Goal: Task Accomplishment & Management: Use online tool/utility

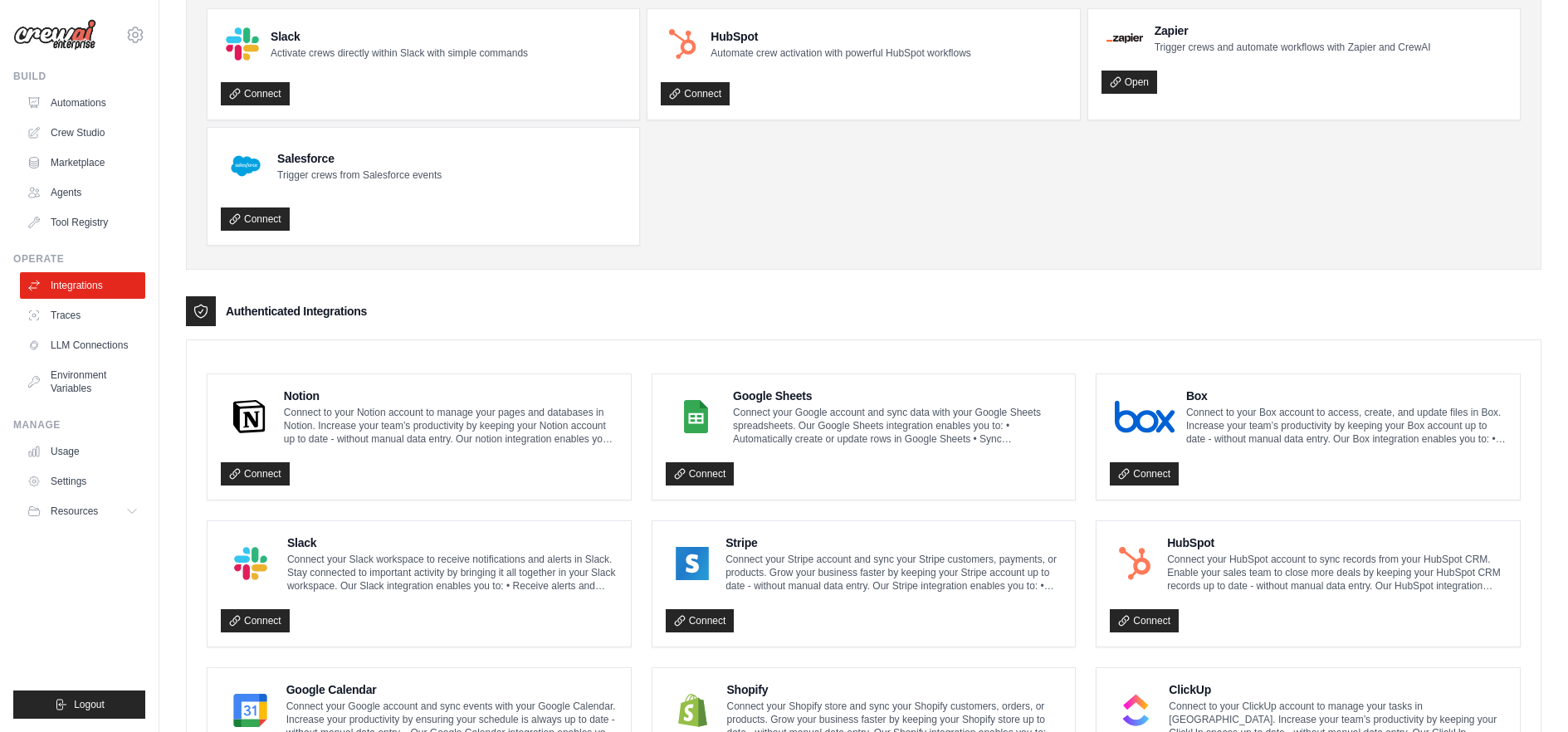
scroll to position [142, 0]
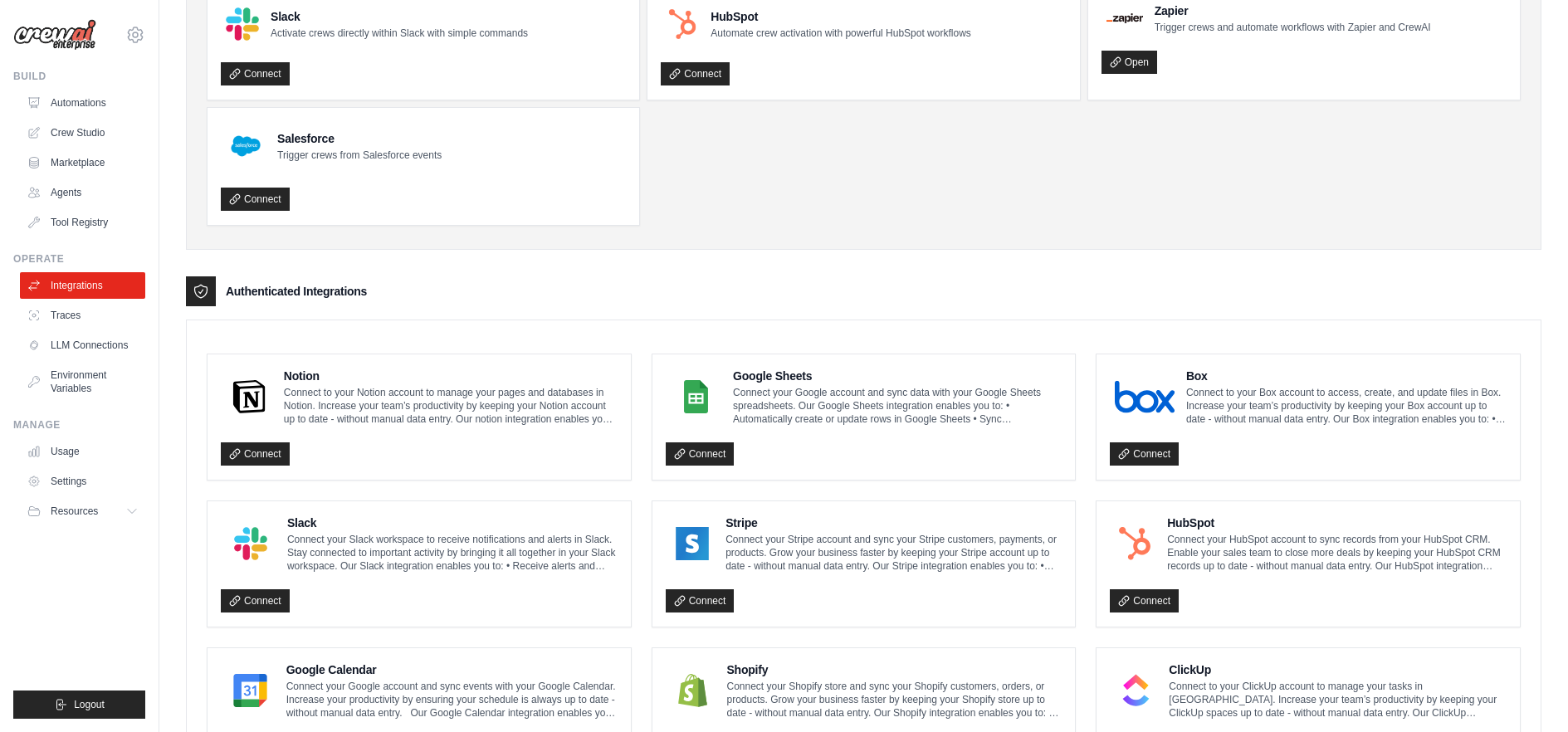
click at [710, 476] on div "Google Sheets Connect your Google account and sync data with your Google Sheets…" at bounding box center [864, 417] width 423 height 125
click at [700, 453] on link "Connect" at bounding box center [700, 454] width 69 height 23
click at [780, 402] on p "Connect your Google account and sync data with your Google Sheets spreadsheets.…" at bounding box center [896, 407] width 329 height 40
click at [701, 396] on img at bounding box center [696, 397] width 51 height 33
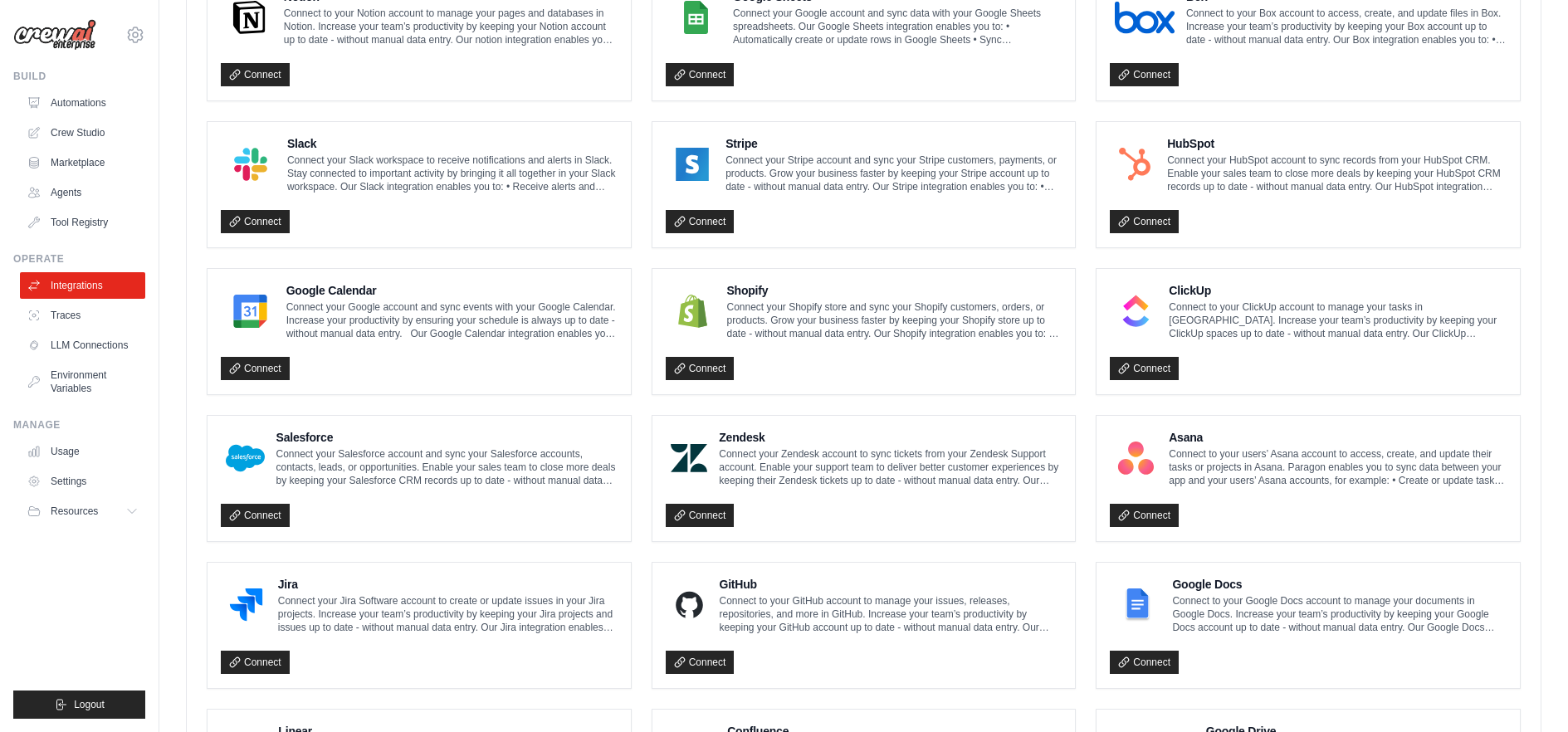
scroll to position [428, 0]
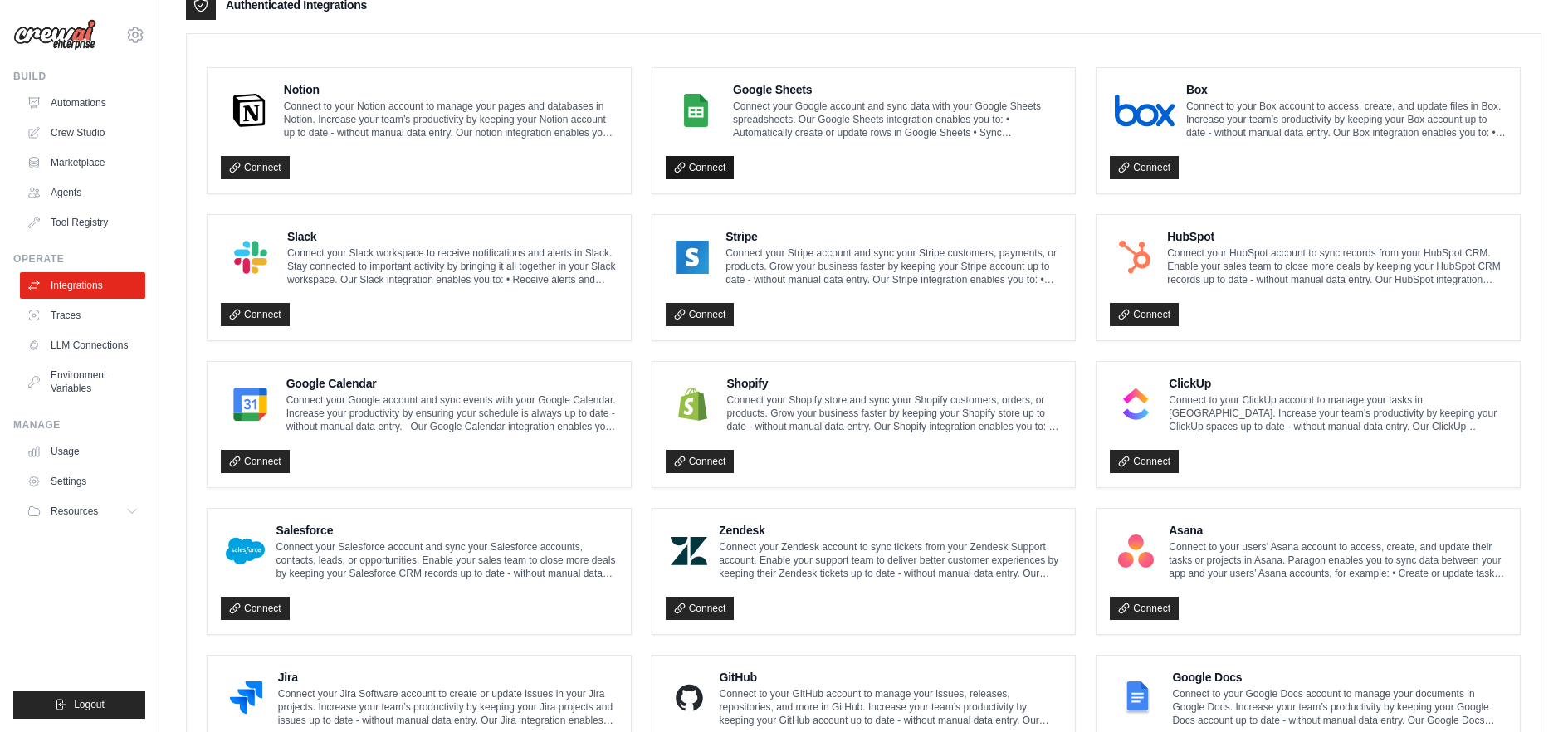
click at [710, 166] on link "Connect" at bounding box center [700, 168] width 69 height 23
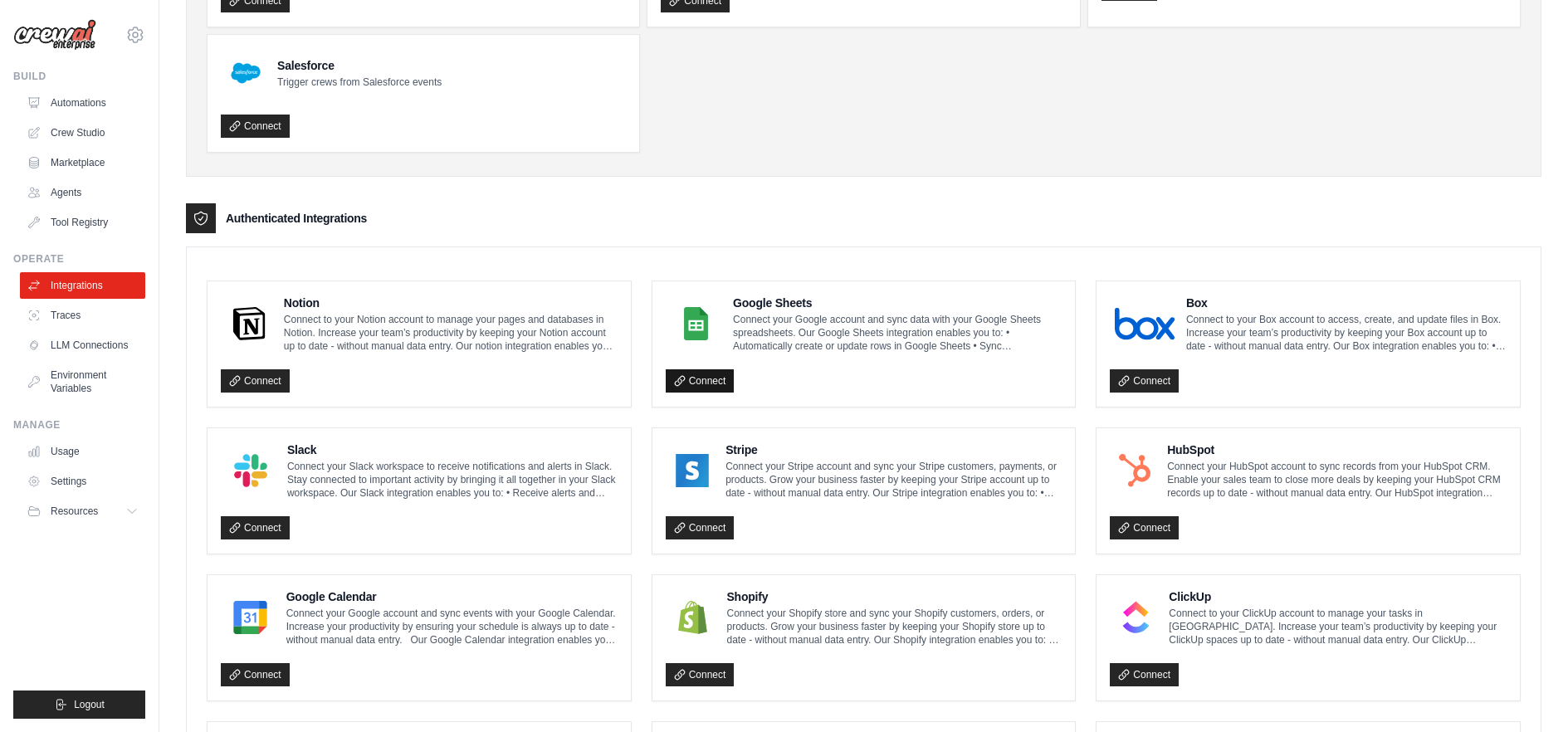
click at [702, 376] on link "Connect" at bounding box center [700, 381] width 69 height 23
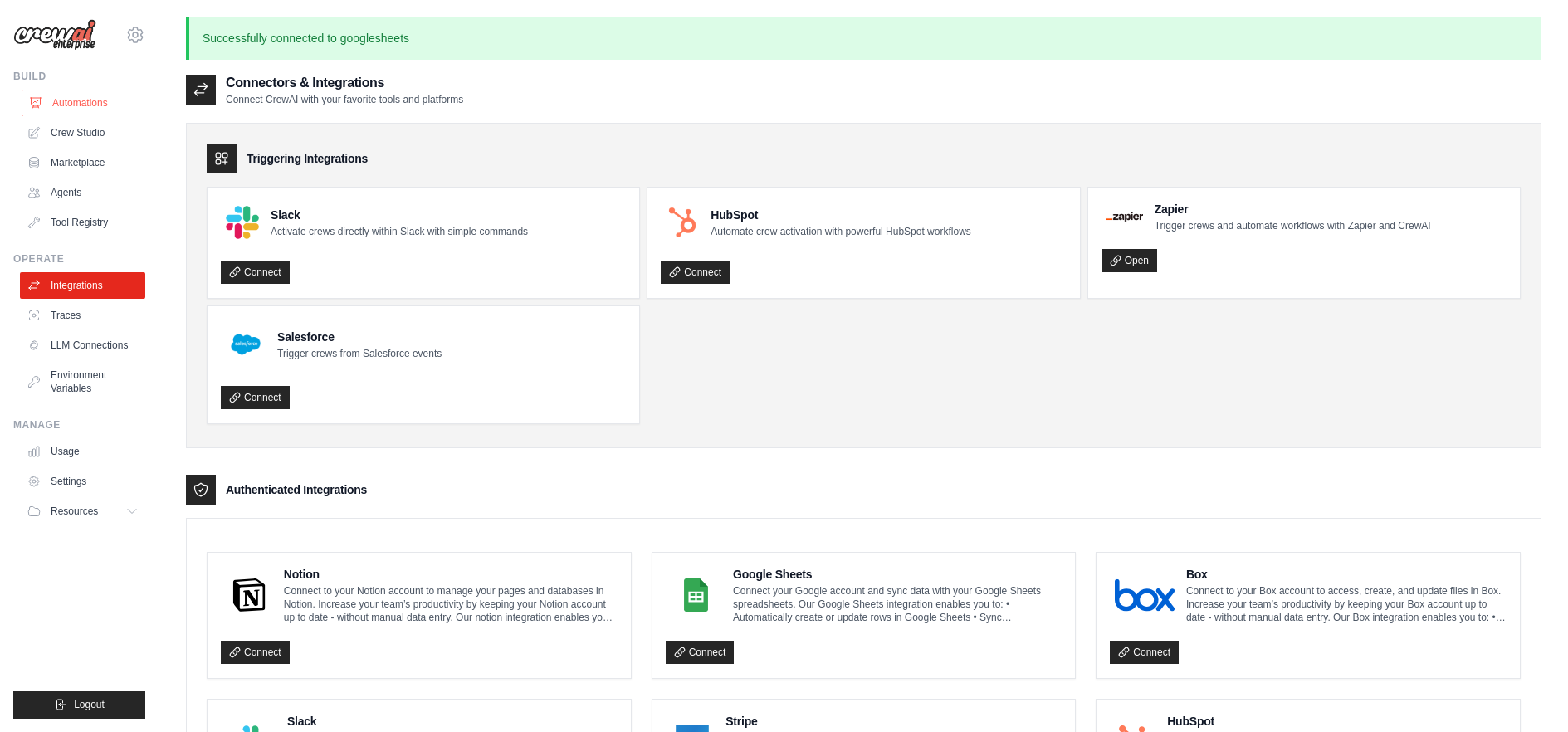
click at [71, 100] on link "Automations" at bounding box center [84, 103] width 125 height 27
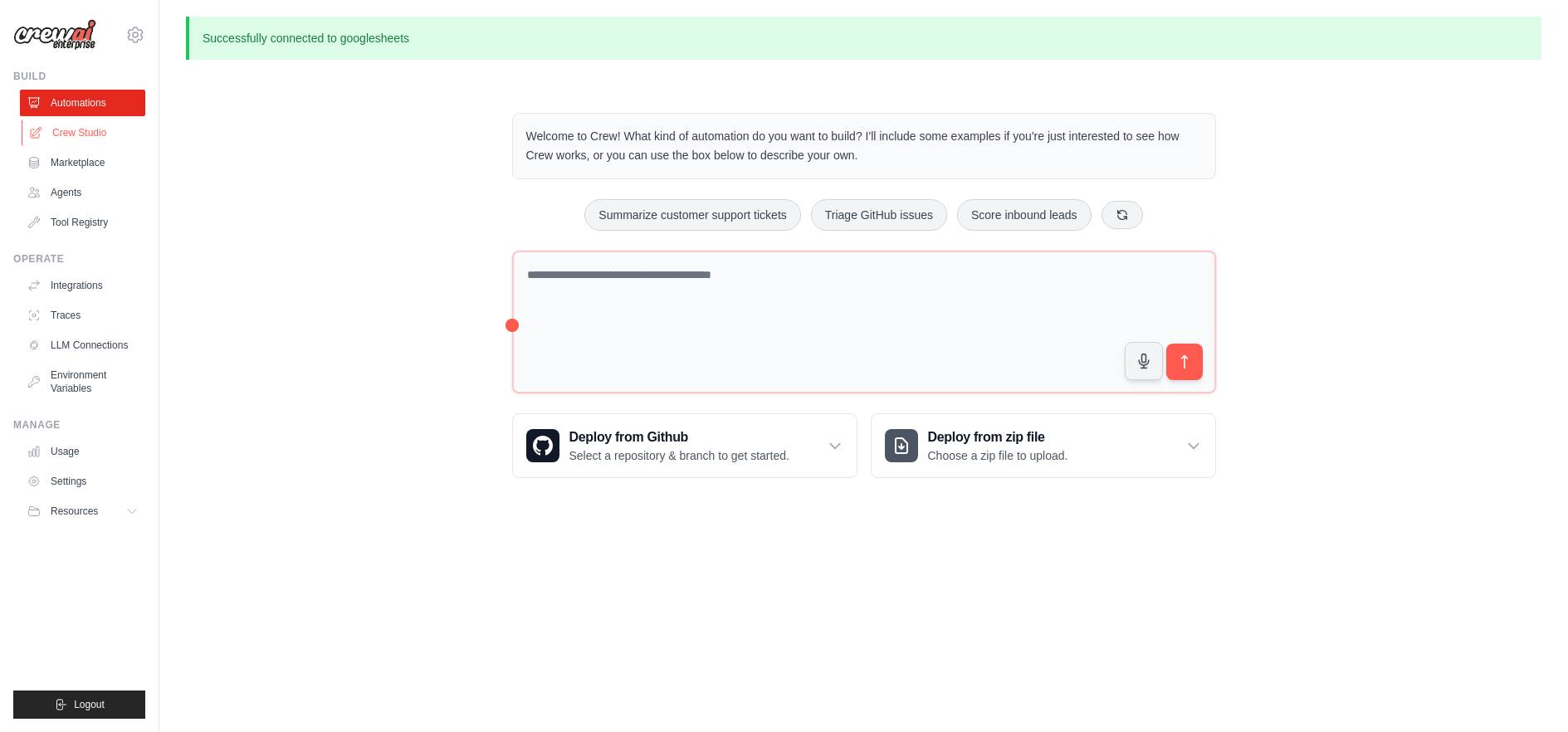
click at [89, 136] on link "Crew Studio" at bounding box center [84, 133] width 125 height 27
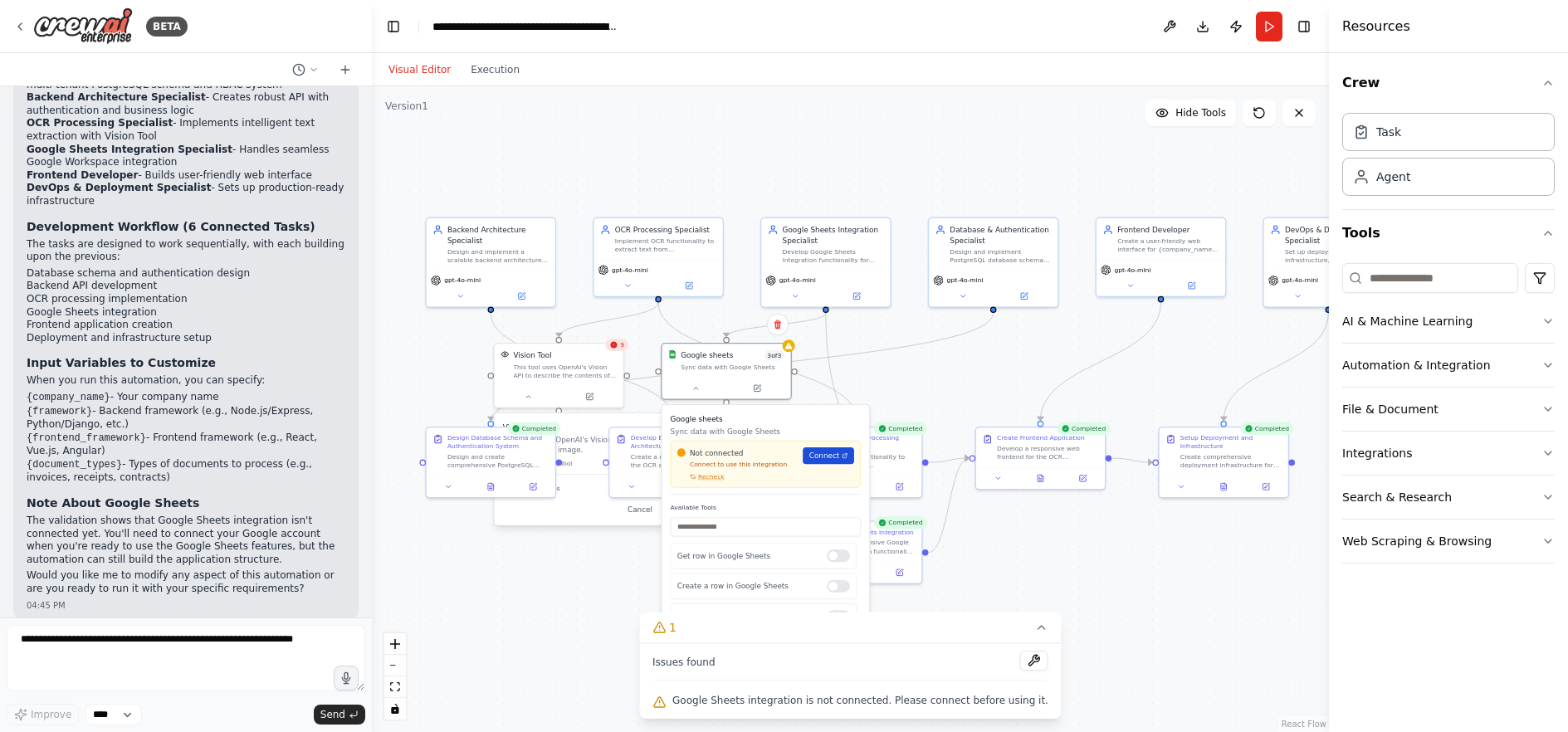
click at [821, 460] on span "Connect" at bounding box center [825, 456] width 31 height 11
click at [1131, 597] on div ".deletable-edge-delete-btn { width: 20px; height: 20px; border: 0px solid #ffff…" at bounding box center [850, 409] width 957 height 646
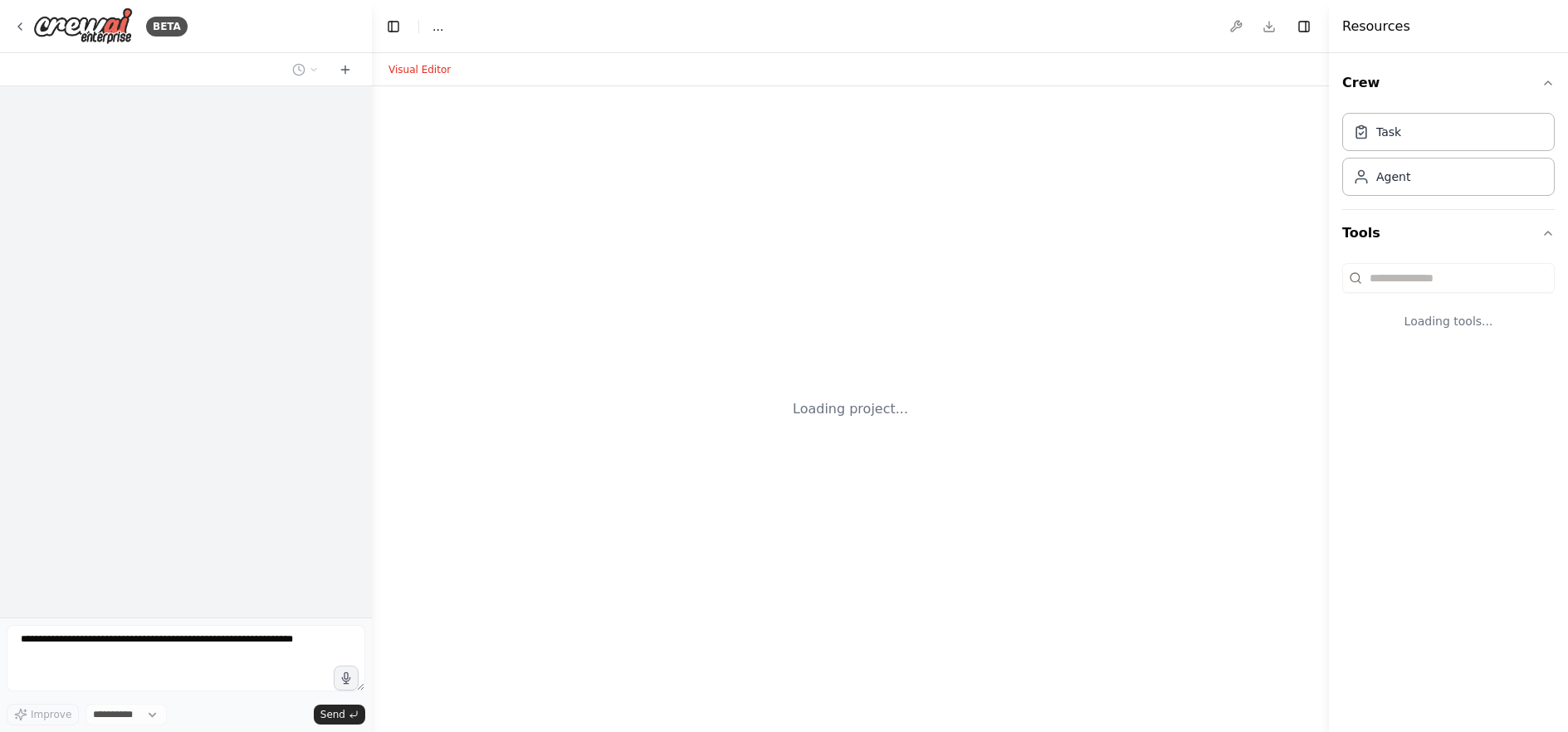
select select "****"
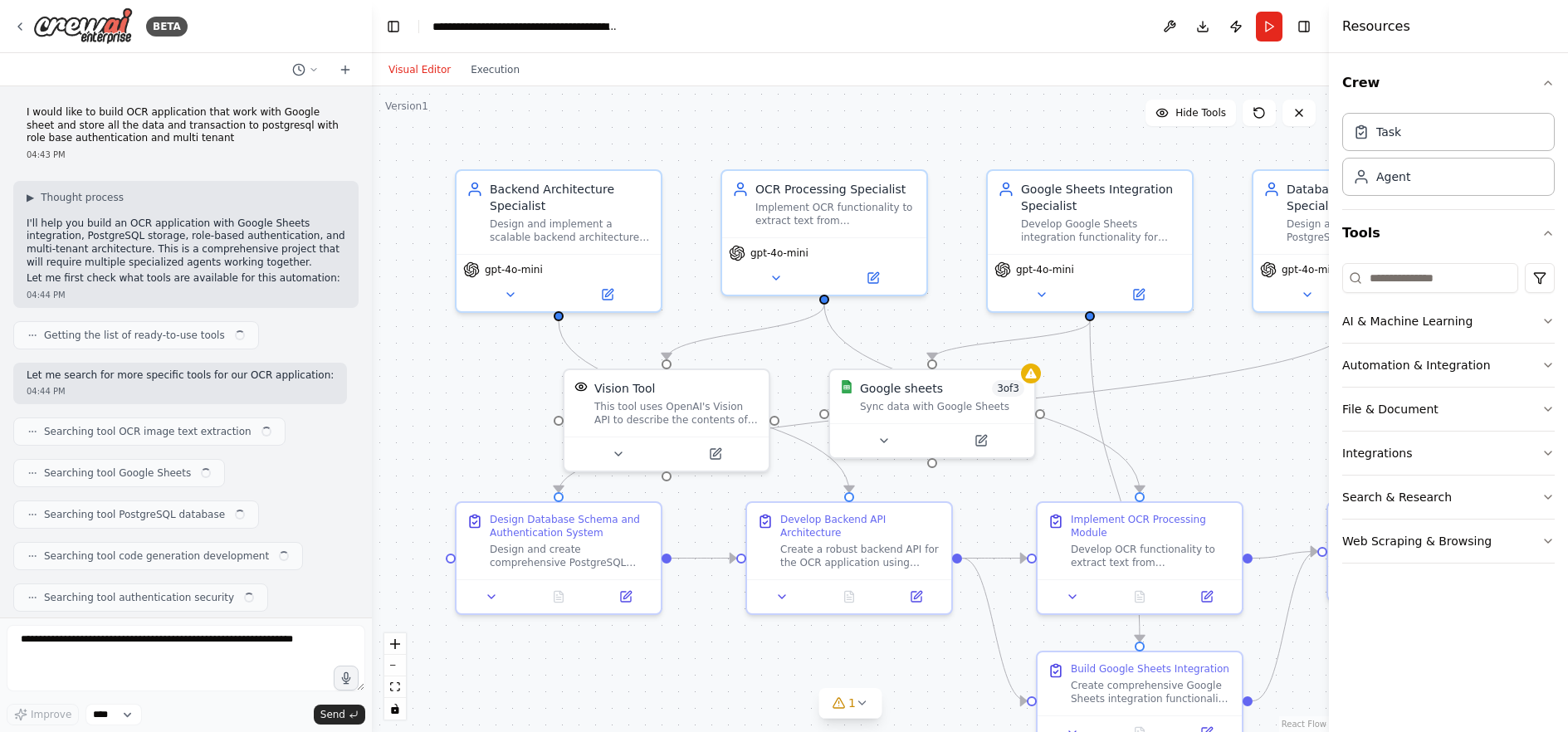
scroll to position [1759, 0]
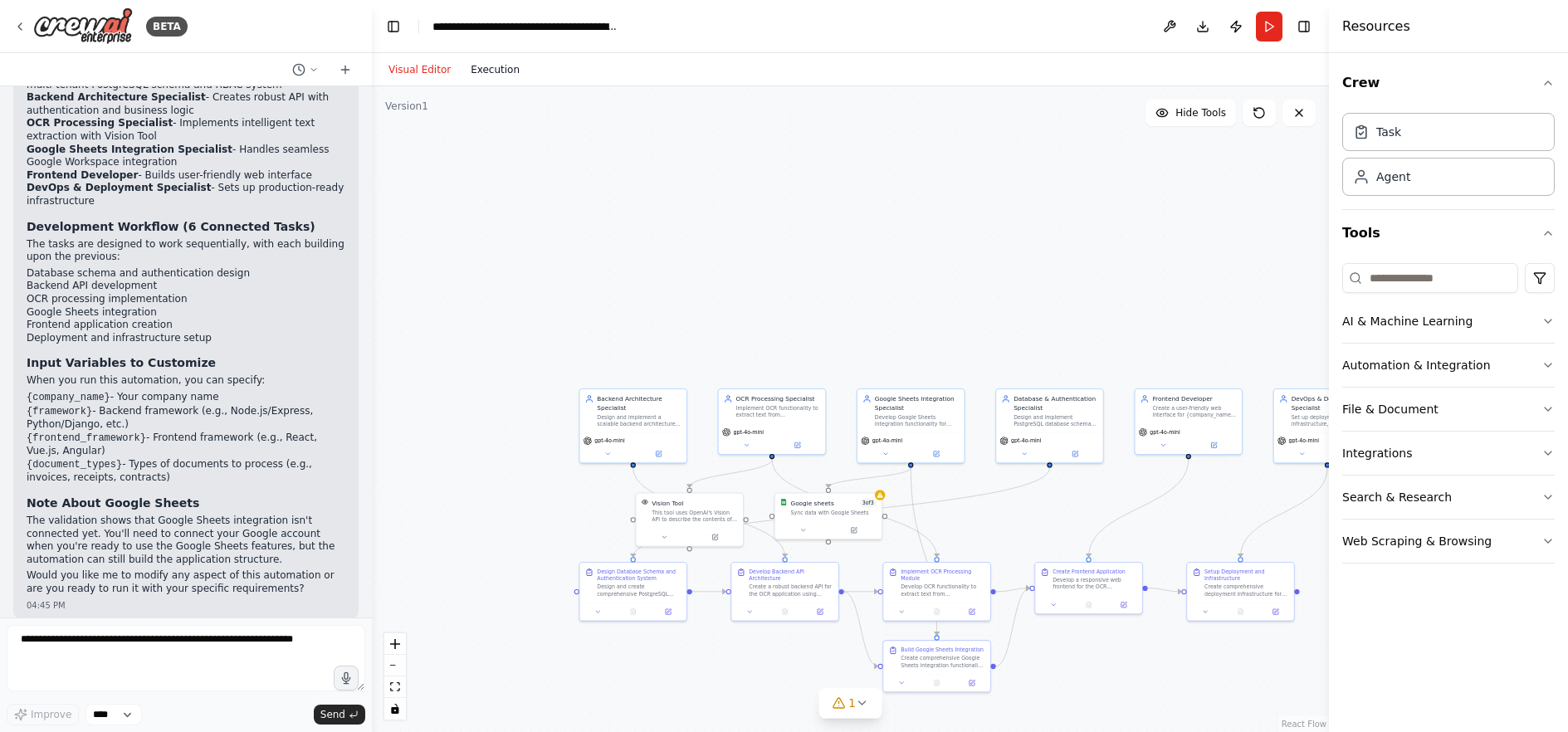
click at [488, 70] on button "Execution" at bounding box center [495, 69] width 69 height 20
click at [424, 71] on button "Visual Editor" at bounding box center [420, 69] width 82 height 20
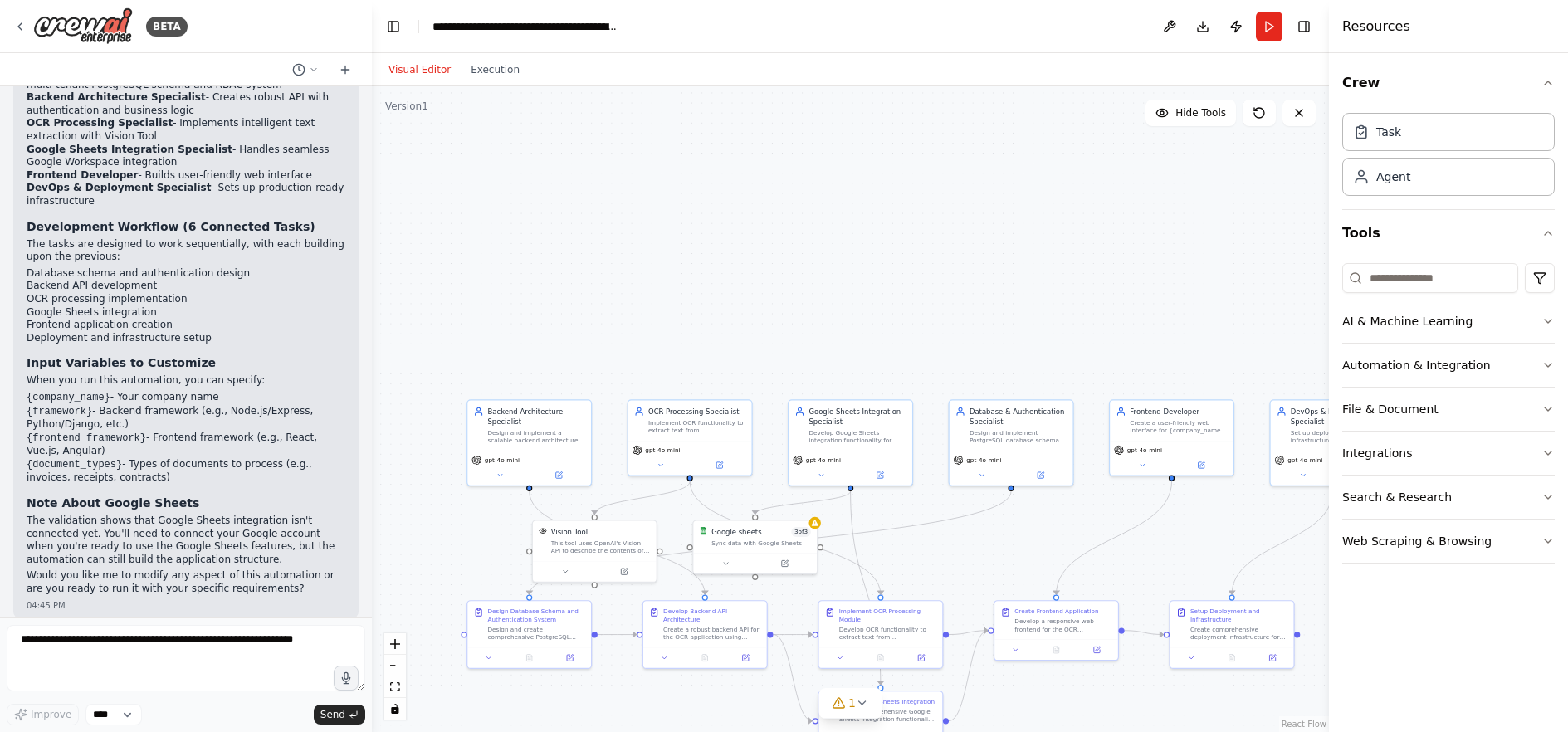
click at [1305, 723] on link "React Flow" at bounding box center [1304, 724] width 45 height 9
